Goal: Transaction & Acquisition: Purchase product/service

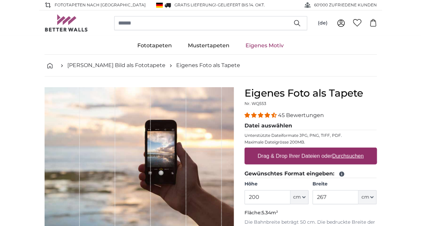
click at [255, 123] on legend "Datei auswählen" at bounding box center [311, 126] width 132 height 8
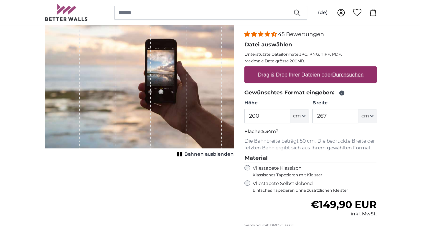
scroll to position [100, 0]
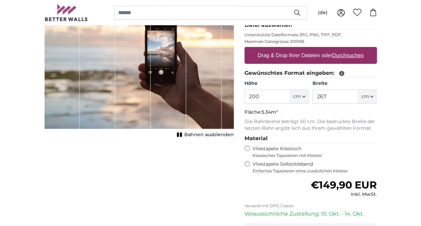
click at [202, 116] on div "1 of 1" at bounding box center [204, 58] width 36 height 142
click at [347, 56] on u "Durchsuchen" at bounding box center [347, 55] width 31 height 6
click at [347, 49] on input "Drag & Drop Ihrer Dateien oder Durchsuchen" at bounding box center [311, 48] width 132 height 2
type input "**********"
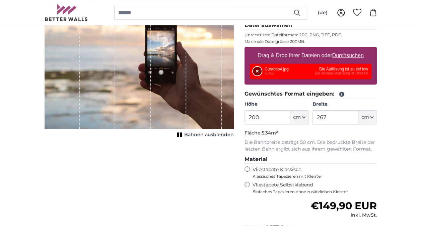
click at [257, 72] on button "Entfernen" at bounding box center [257, 71] width 9 height 9
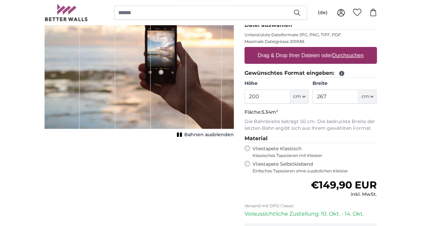
click at [298, 54] on label "Drag & Drop Ihrer Dateien oder Durchsuchen" at bounding box center [311, 55] width 112 height 13
click at [298, 49] on input "Drag & Drop Ihrer Dateien oder Durchsuchen" at bounding box center [311, 48] width 132 height 2
type input "**********"
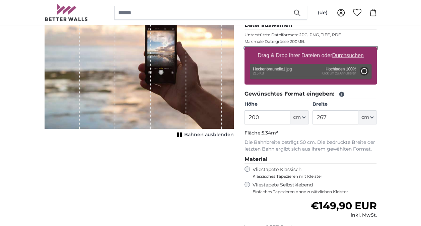
type input "48"
type input "113.3"
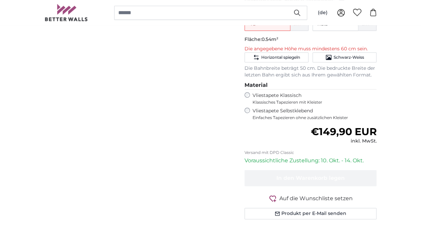
scroll to position [129, 0]
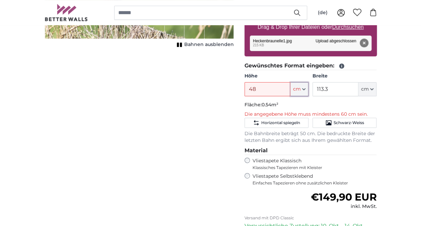
click at [304, 87] on icon "button" at bounding box center [303, 88] width 3 height 3
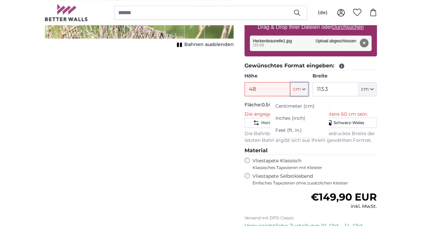
click at [304, 87] on icon "button" at bounding box center [303, 88] width 3 height 3
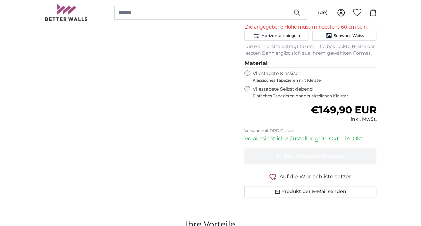
scroll to position [246, 0]
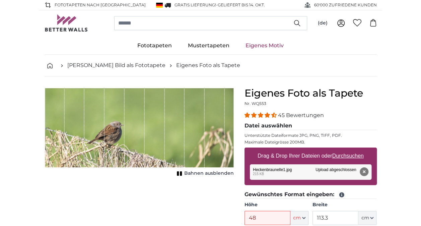
click at [294, 155] on label "Drag & Drop Ihrer Dateien oder Durchsuchen" at bounding box center [311, 155] width 112 height 13
click at [294, 149] on input "Drag & Drop Ihrer Dateien oder Durchsuchen" at bounding box center [311, 148] width 132 height 2
type input "**********"
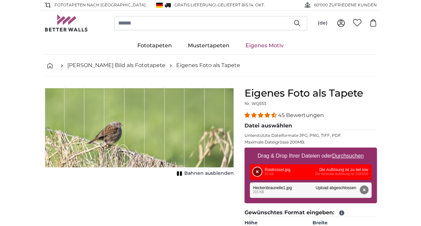
click at [259, 172] on button "Entfernen" at bounding box center [257, 171] width 9 height 9
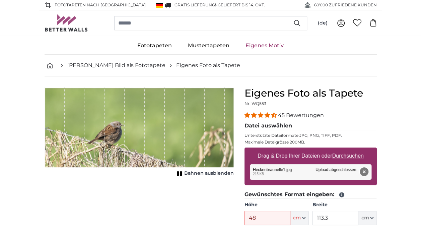
click at [365, 170] on button "Entfernen" at bounding box center [363, 171] width 9 height 9
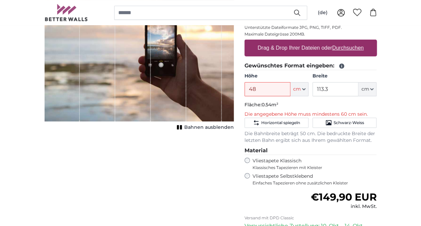
scroll to position [117, 0]
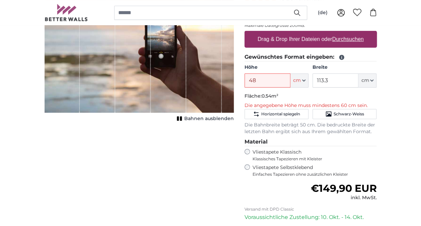
click at [318, 37] on label "Drag & Drop Ihrer Dateien oder Durchsuchen" at bounding box center [311, 38] width 112 height 13
click at [318, 33] on input "Drag & Drop Ihrer Dateien oder Durchsuchen" at bounding box center [311, 32] width 132 height 2
type input "**********"
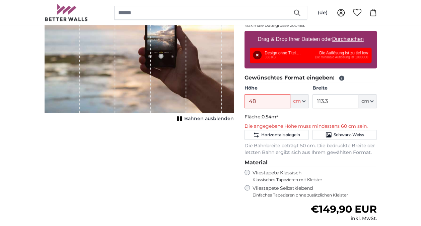
drag, startPoint x: 409, startPoint y: 41, endPoint x: 426, endPoint y: 35, distance: 17.4
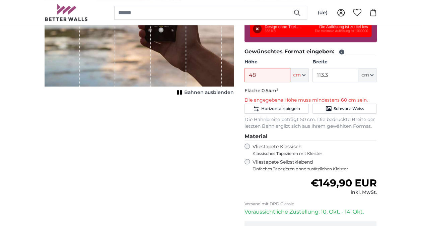
scroll to position [0, 0]
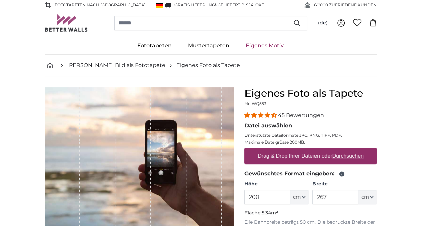
click at [338, 154] on u "Durchsuchen" at bounding box center [347, 156] width 31 height 6
click at [338, 149] on input "Drag & Drop Ihrer Dateien oder Durchsuchen" at bounding box center [311, 148] width 132 height 2
type input "**********"
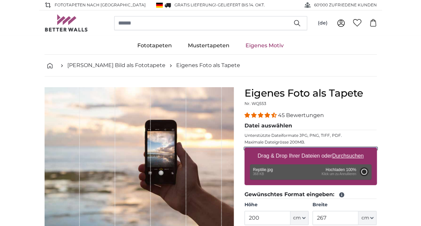
type input "44"
type input "110.4"
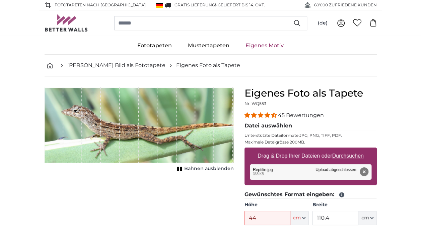
click at [195, 168] on span "Bahnen ausblenden" at bounding box center [209, 168] width 50 height 7
